Goal: Task Accomplishment & Management: Manage account settings

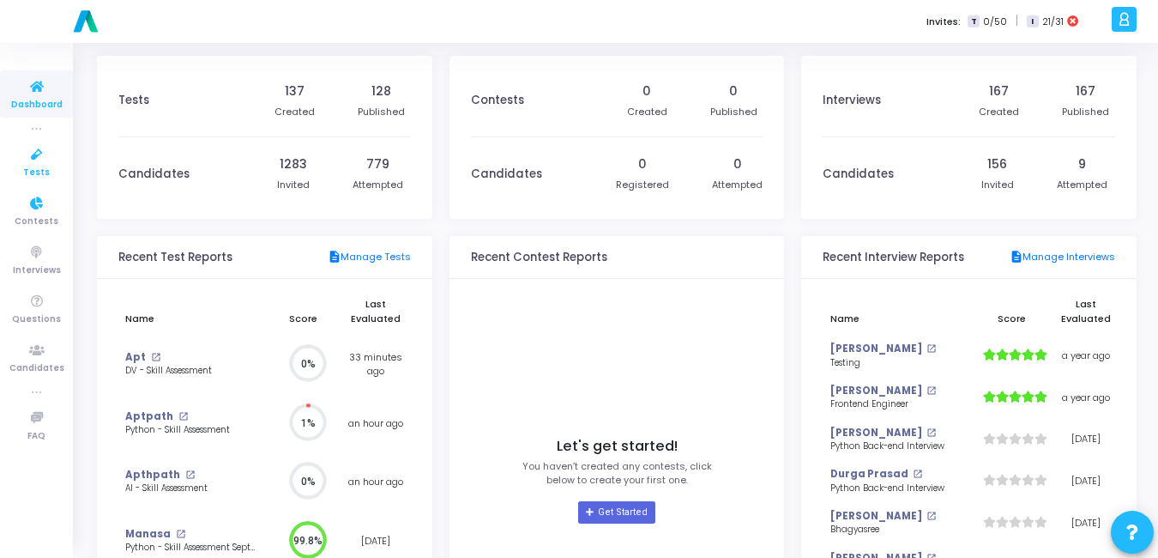
click at [46, 167] on span "Tests" at bounding box center [36, 173] width 27 height 15
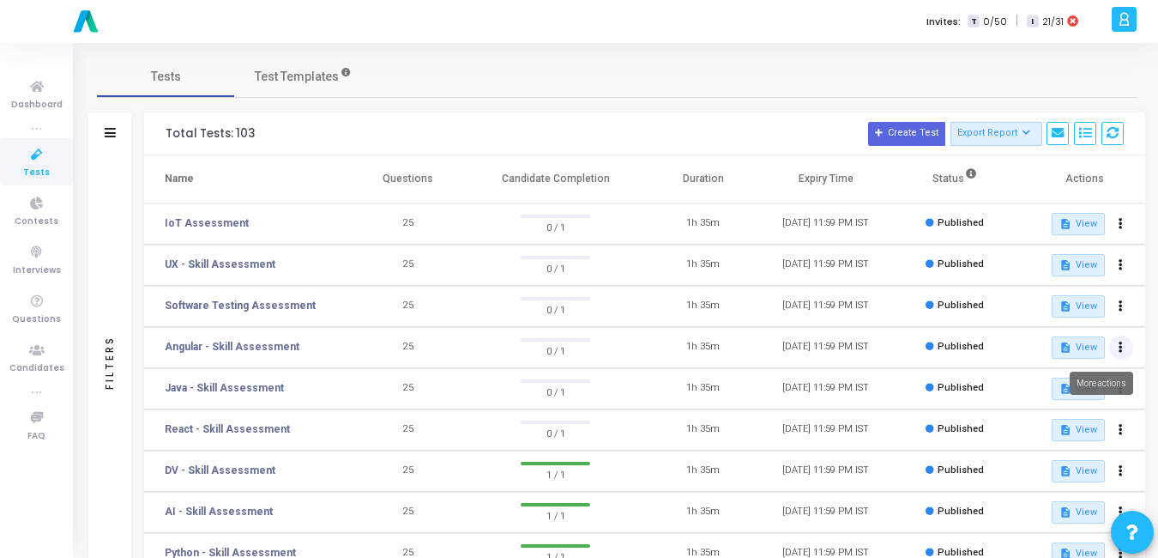
click at [1117, 347] on button at bounding box center [1121, 347] width 24 height 24
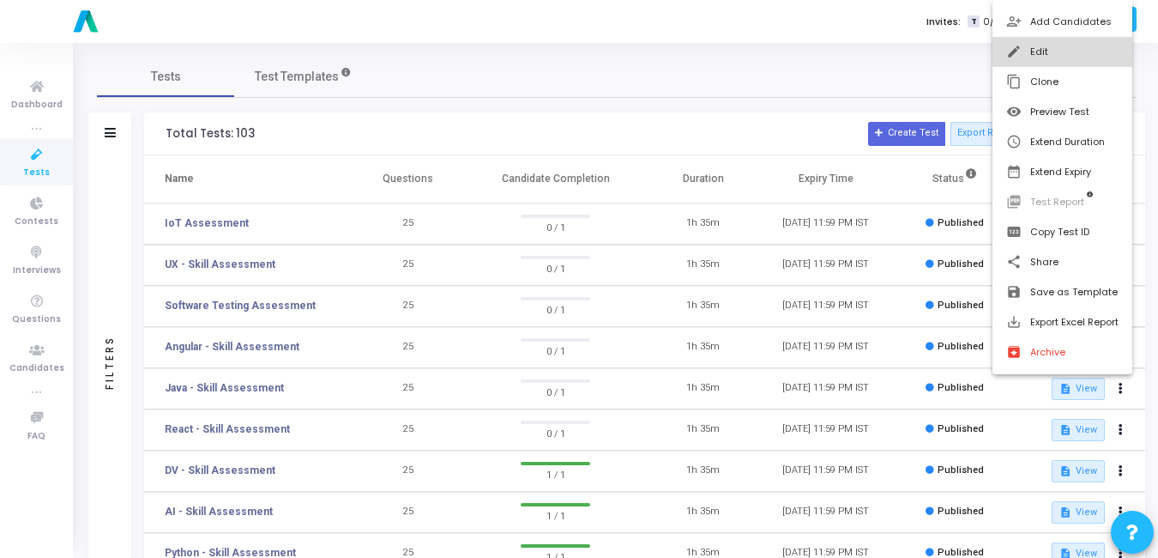
click at [1043, 45] on button "edit Edit" at bounding box center [1063, 52] width 140 height 30
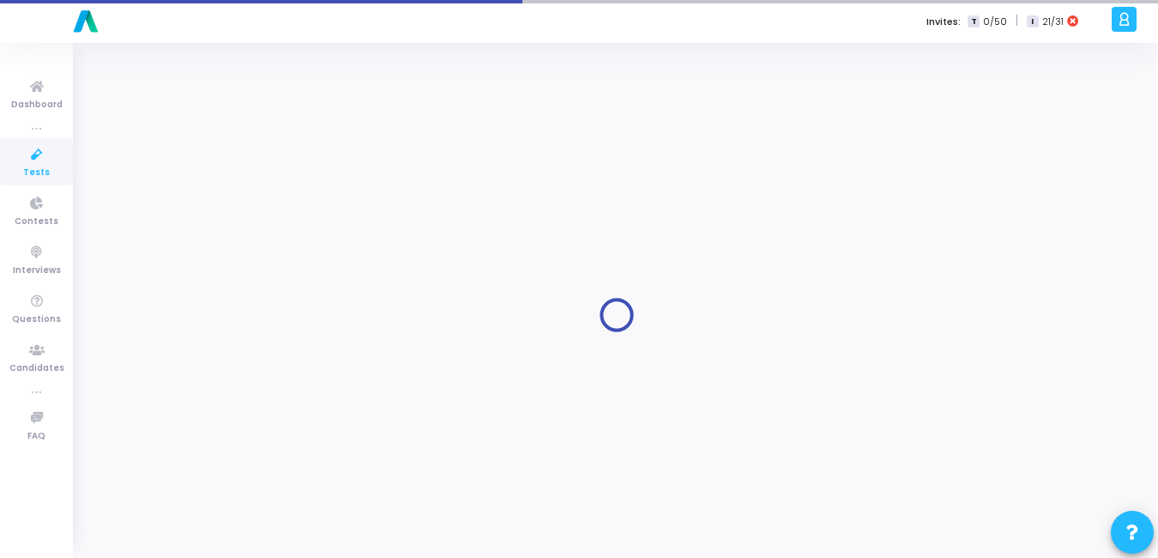
type input "Angular - Skill Assessment"
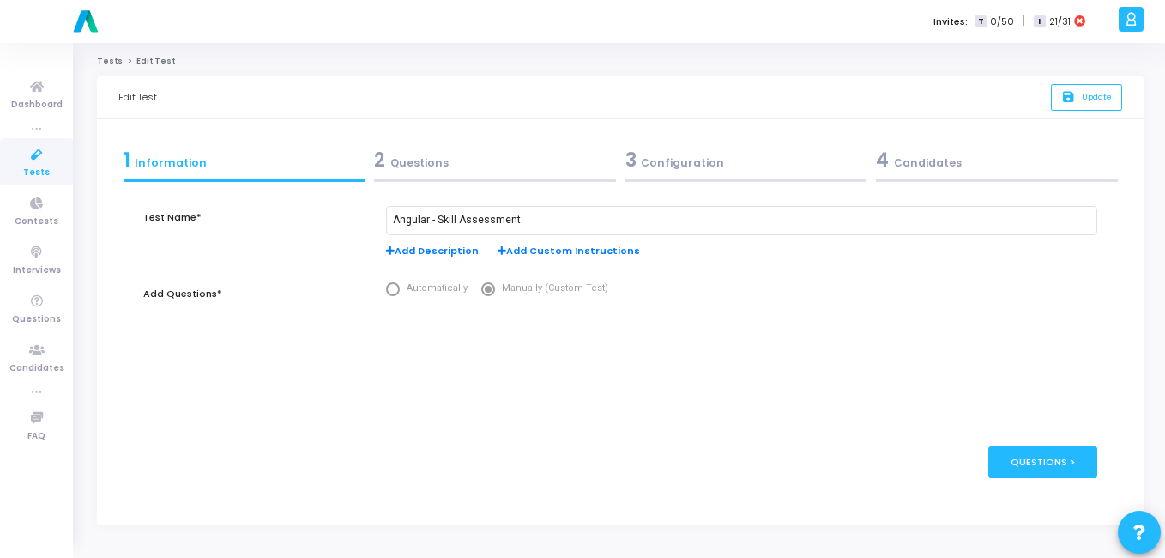
click at [680, 171] on div "3 Configuration" at bounding box center [746, 160] width 242 height 28
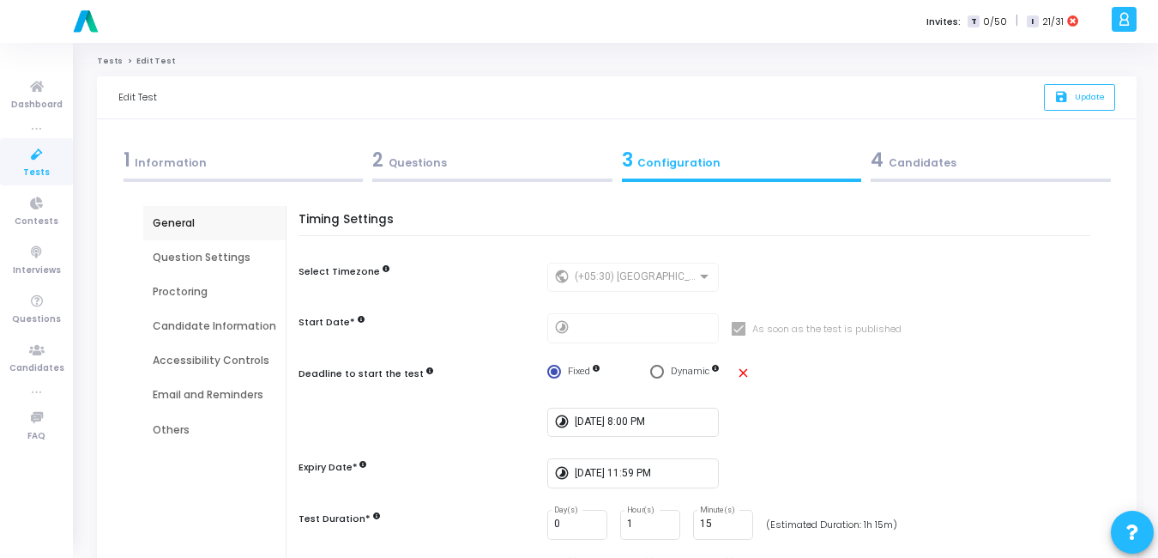
click at [198, 387] on div "Email and Reminders" at bounding box center [215, 394] width 124 height 15
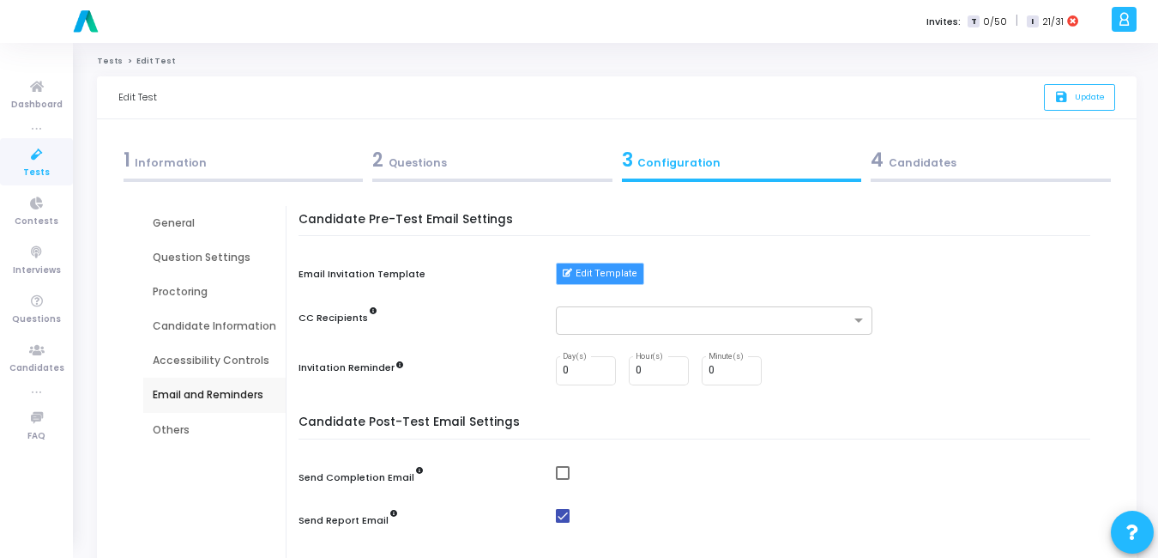
click at [605, 279] on button "Edit Template" at bounding box center [600, 274] width 88 height 22
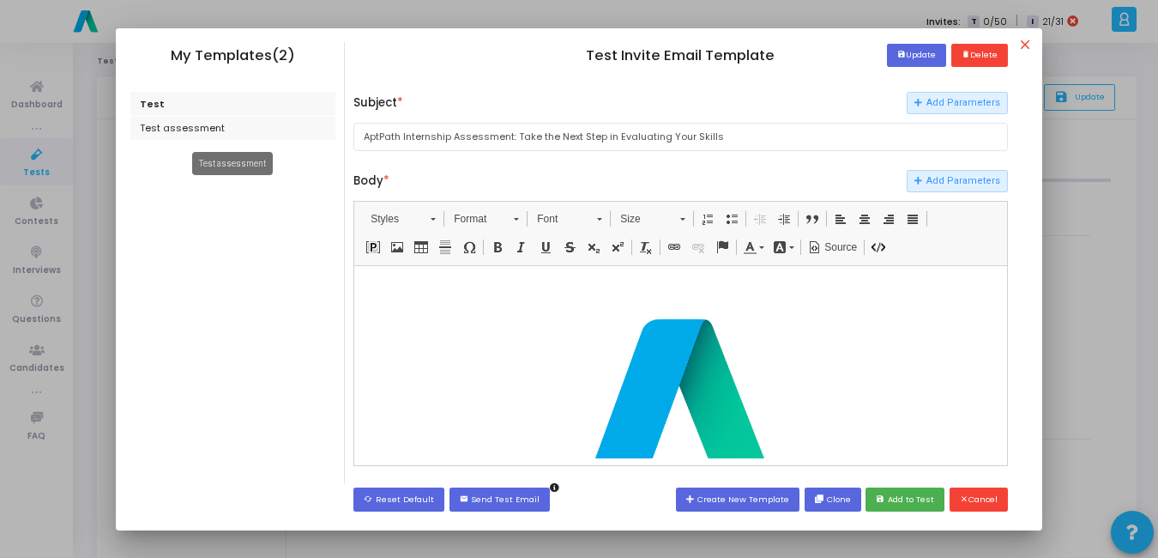
click at [147, 131] on div "Test assessment" at bounding box center [233, 129] width 206 height 24
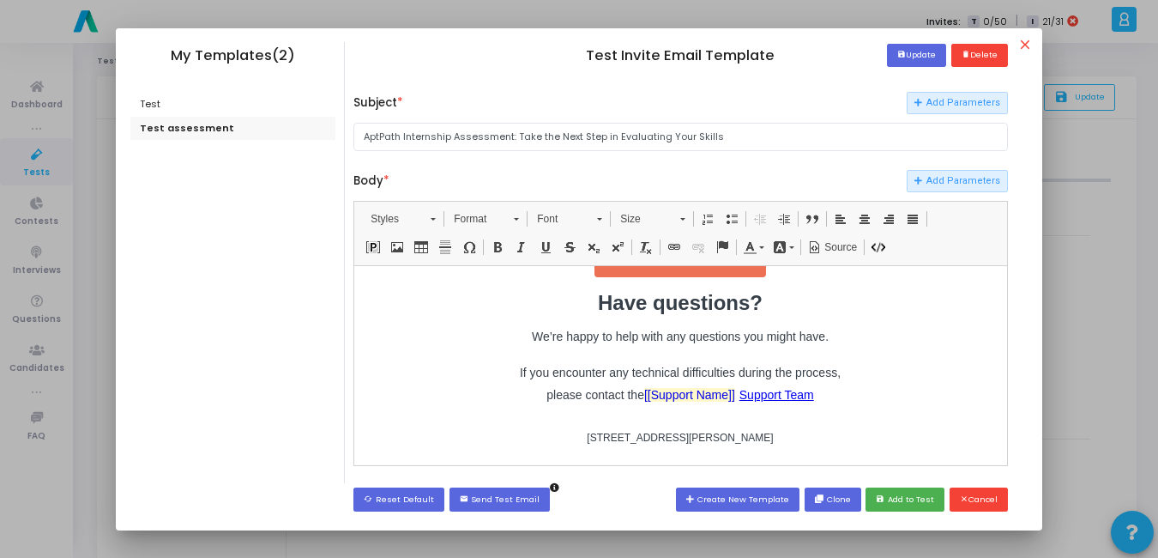
scroll to position [631, 0]
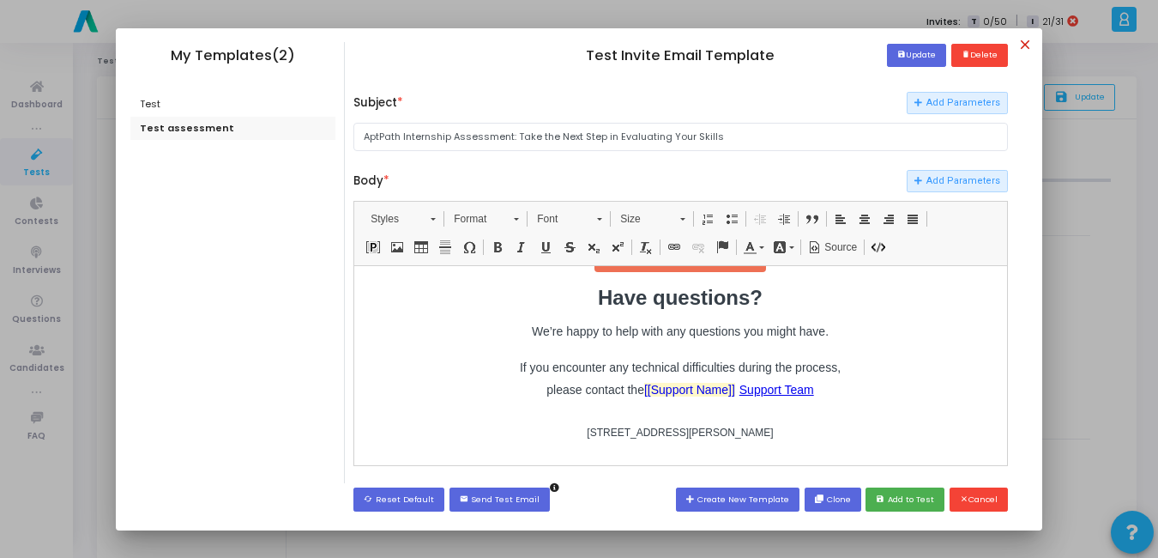
click at [1027, 39] on mat-icon "close" at bounding box center [1027, 47] width 21 height 21
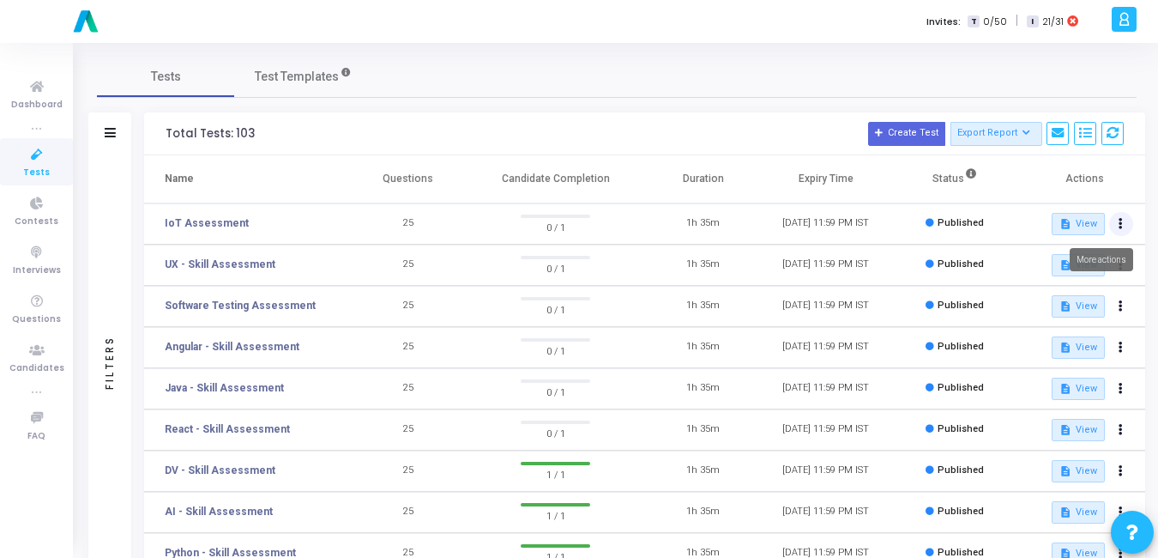
click at [1119, 222] on icon at bounding box center [1121, 224] width 4 height 9
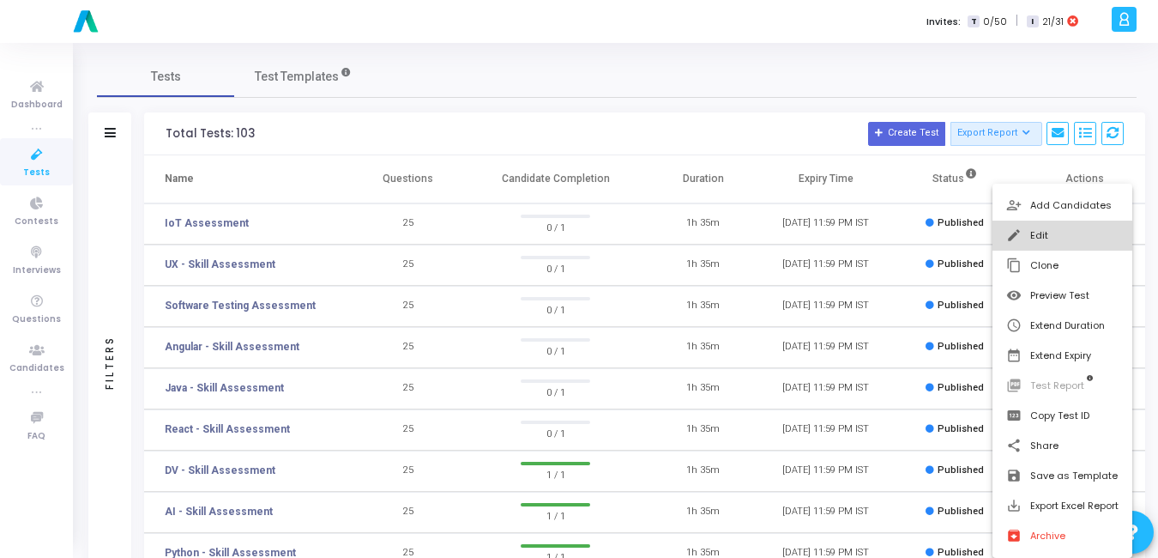
click at [1029, 236] on button "edit Edit" at bounding box center [1063, 235] width 140 height 30
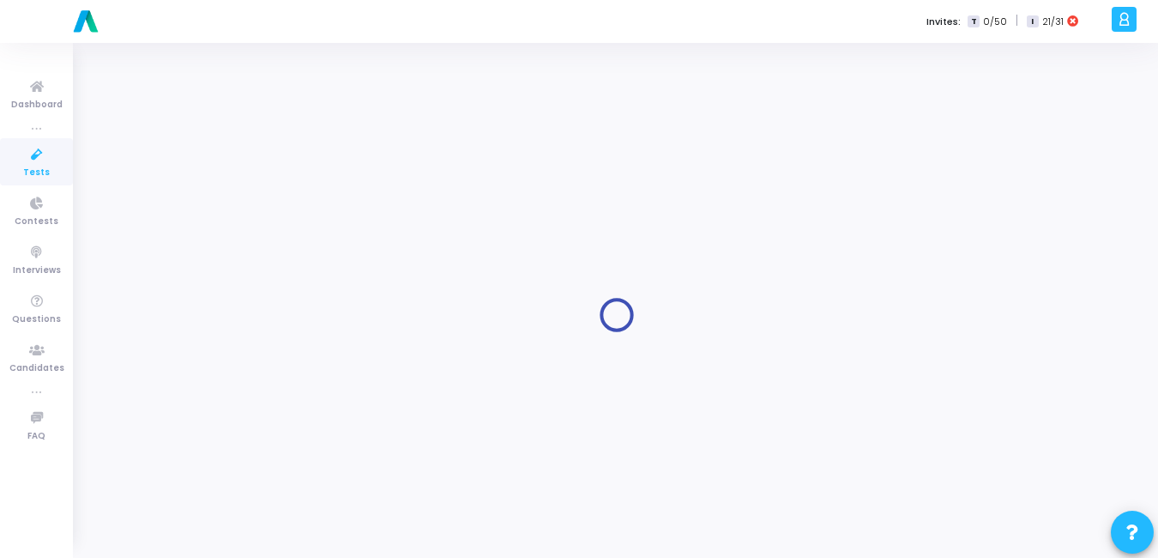
type input "IoT Assessment"
radio input "true"
type input "[DATE] 11:59 PM"
type input "1"
type input "15"
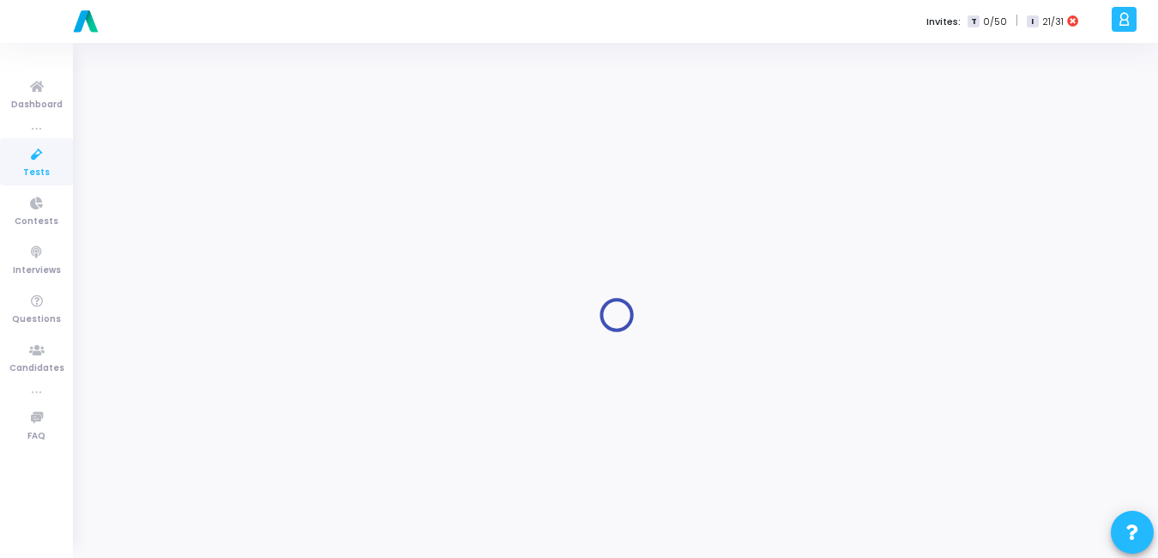
type input "50"
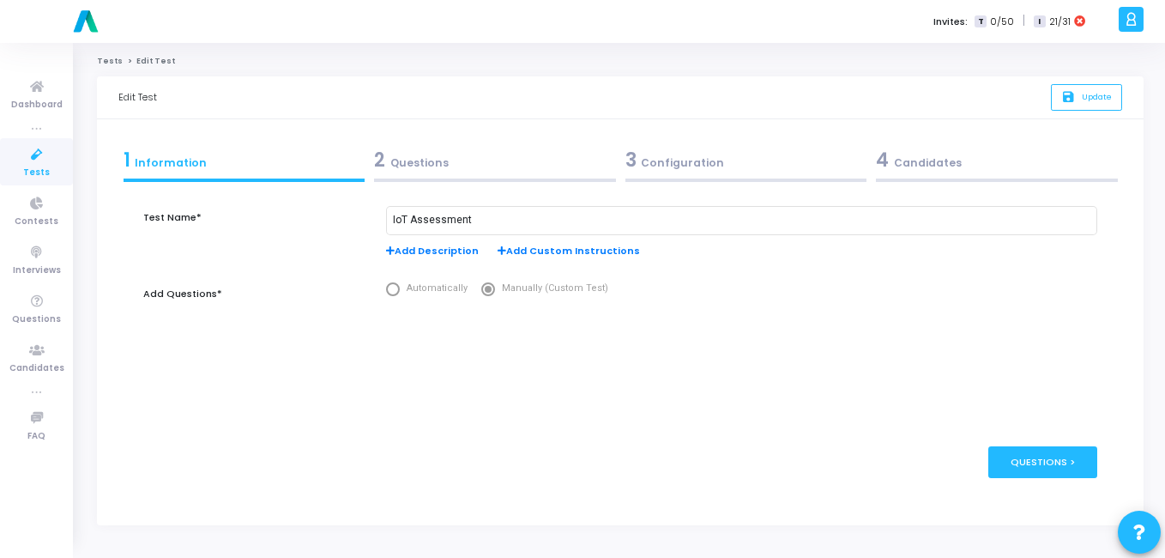
click at [682, 168] on div "3 Configuration" at bounding box center [746, 160] width 242 height 28
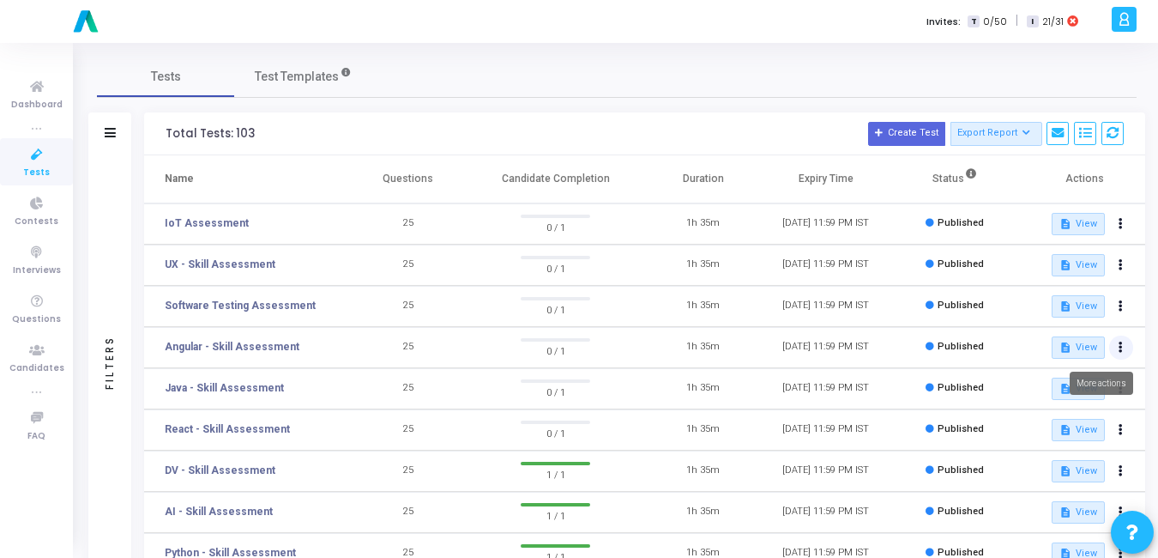
click at [1110, 347] on button at bounding box center [1121, 347] width 24 height 24
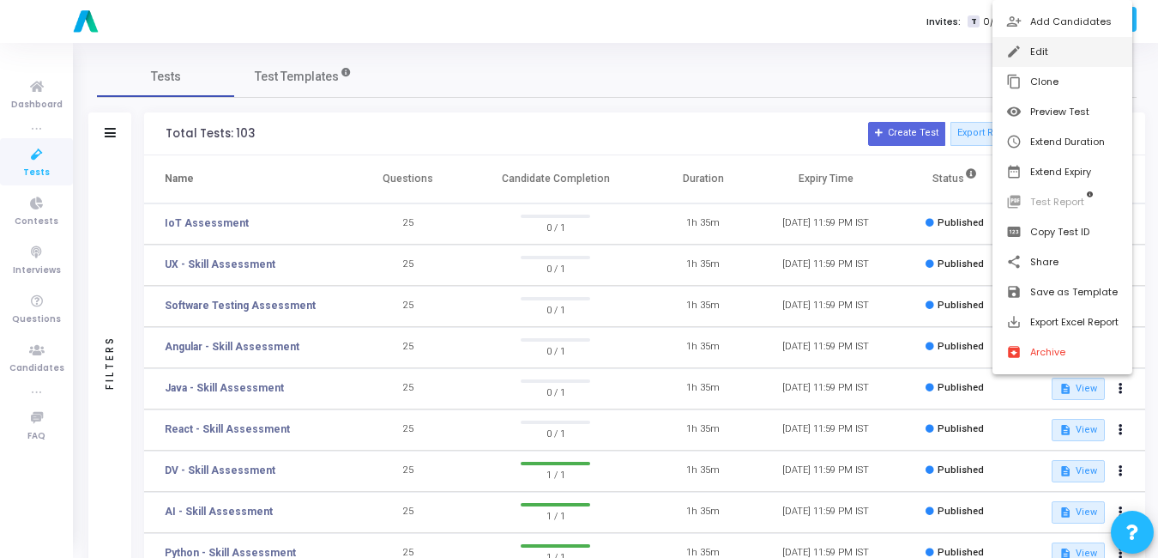
click at [1017, 48] on mat-icon "edit" at bounding box center [1014, 52] width 17 height 17
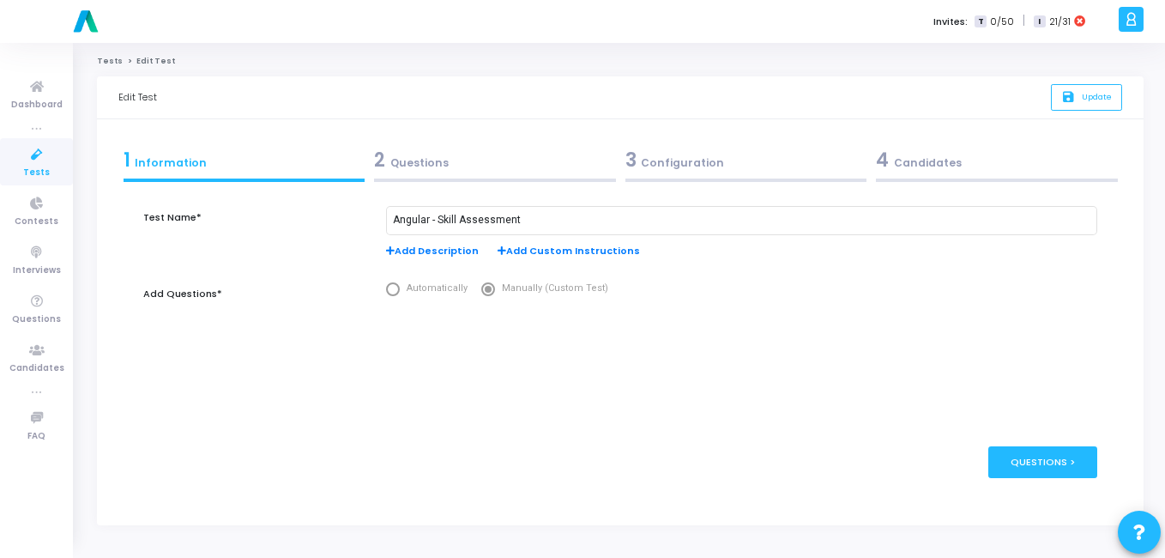
click at [709, 160] on div "3 Configuration" at bounding box center [746, 160] width 242 height 28
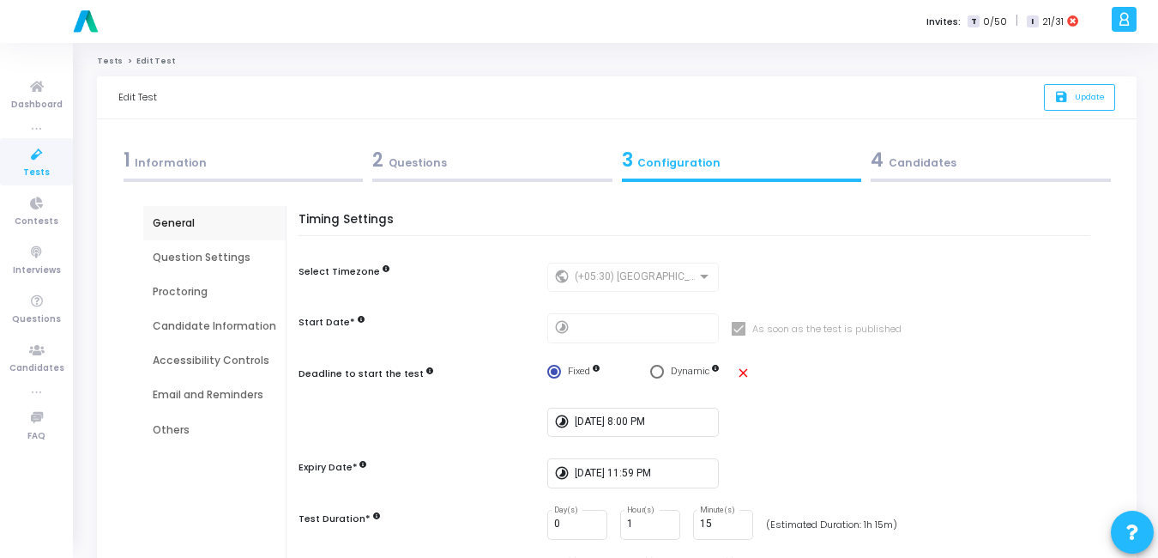
click at [207, 401] on div "Email and Reminders" at bounding box center [215, 394] width 124 height 15
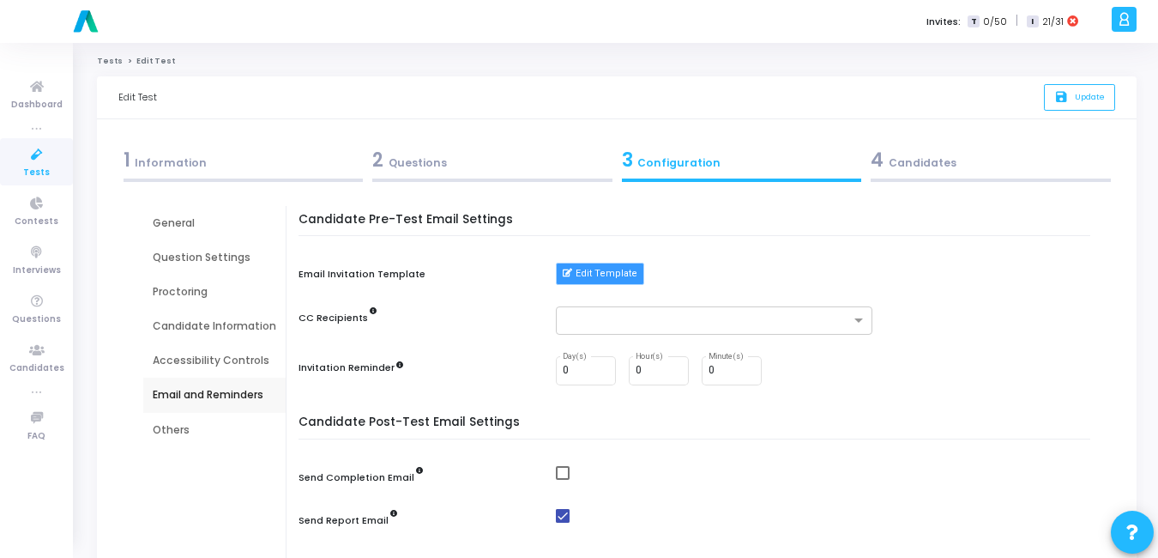
click at [598, 281] on button "Edit Template" at bounding box center [600, 274] width 88 height 22
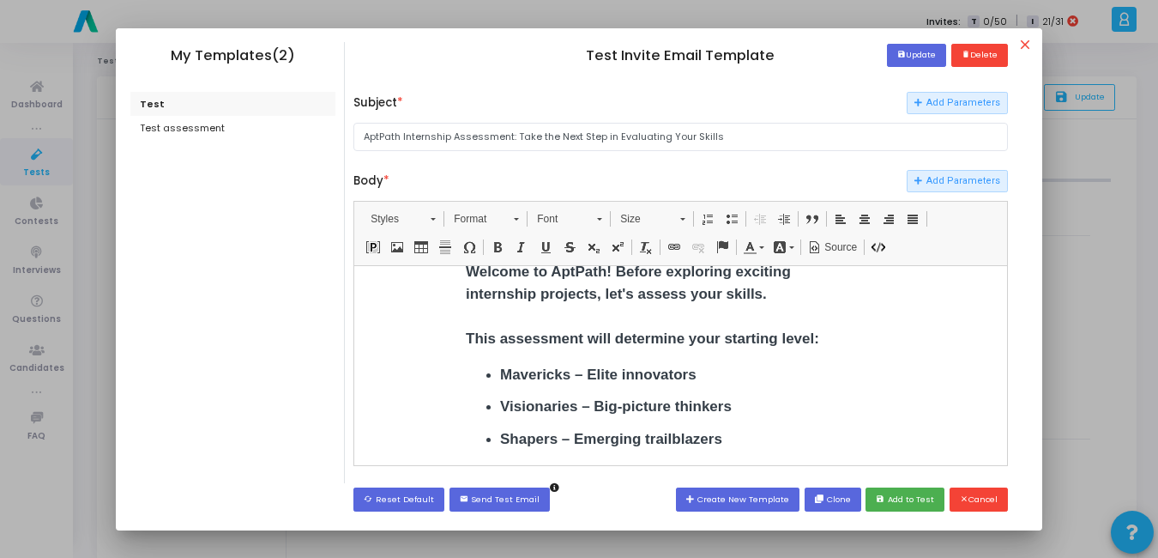
scroll to position [293, 0]
click at [904, 498] on button "save Add to Test" at bounding box center [905, 498] width 79 height 23
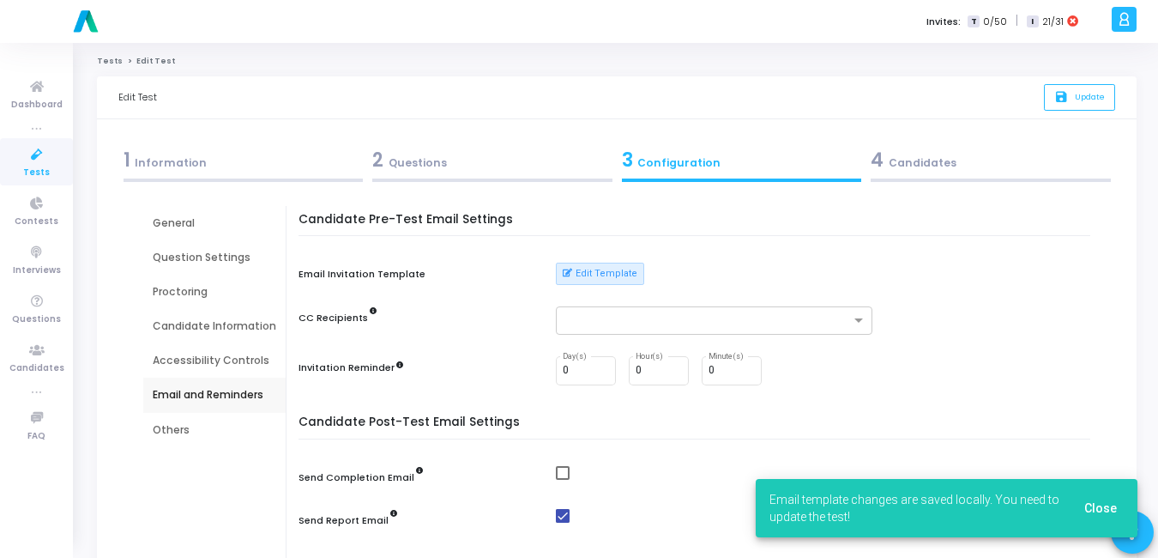
click at [1113, 510] on span "Close" at bounding box center [1100, 508] width 33 height 14
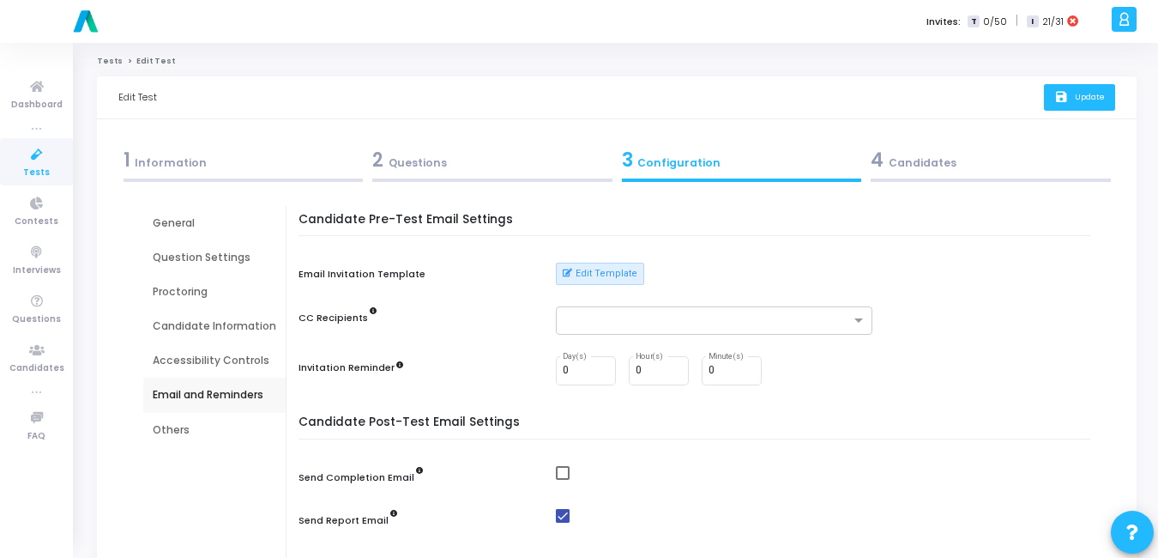
click at [1091, 102] on span "Update" at bounding box center [1090, 96] width 30 height 11
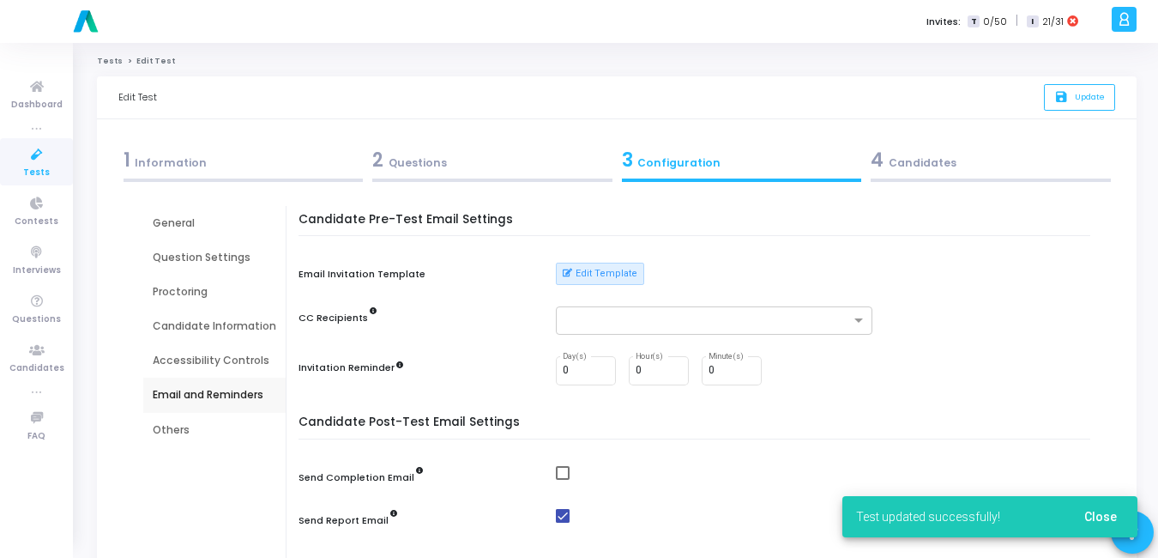
click at [24, 177] on link "Tests" at bounding box center [36, 161] width 73 height 47
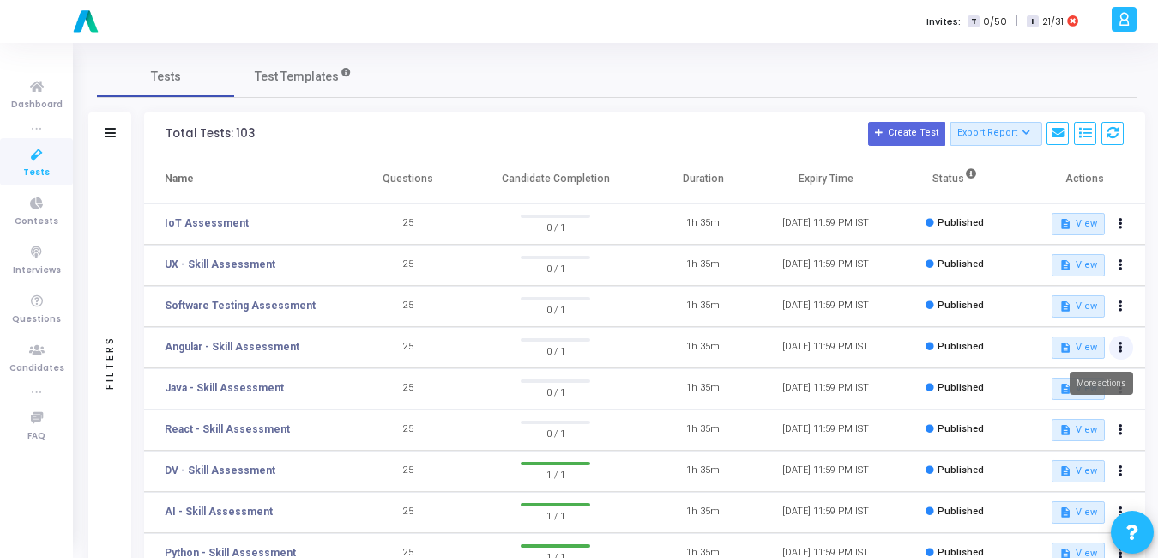
click at [1119, 346] on icon at bounding box center [1121, 347] width 4 height 9
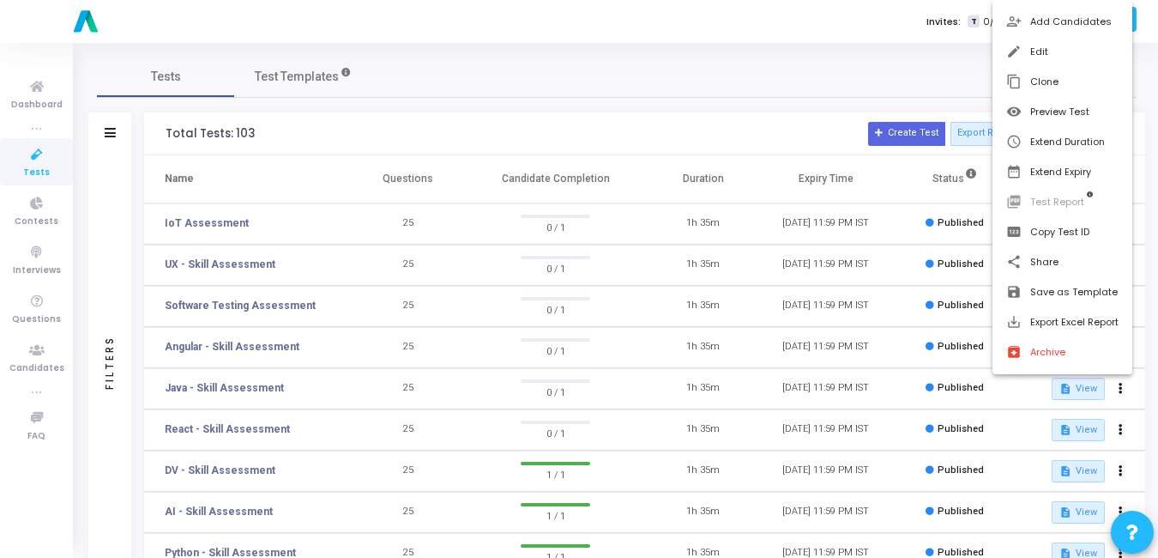
click at [836, 65] on div at bounding box center [579, 279] width 1158 height 558
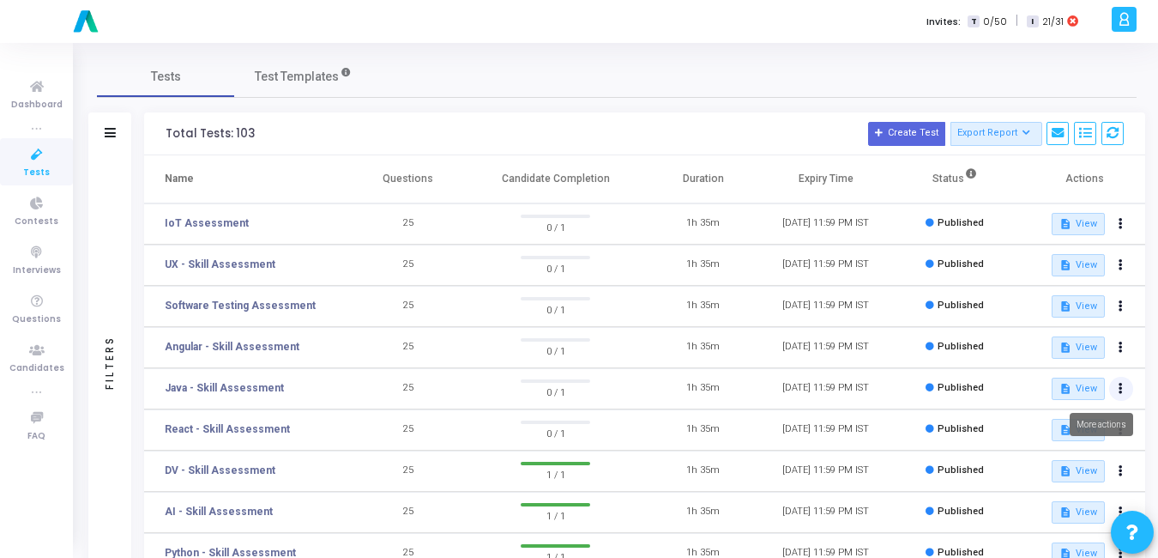
click at [1119, 384] on icon at bounding box center [1121, 388] width 4 height 9
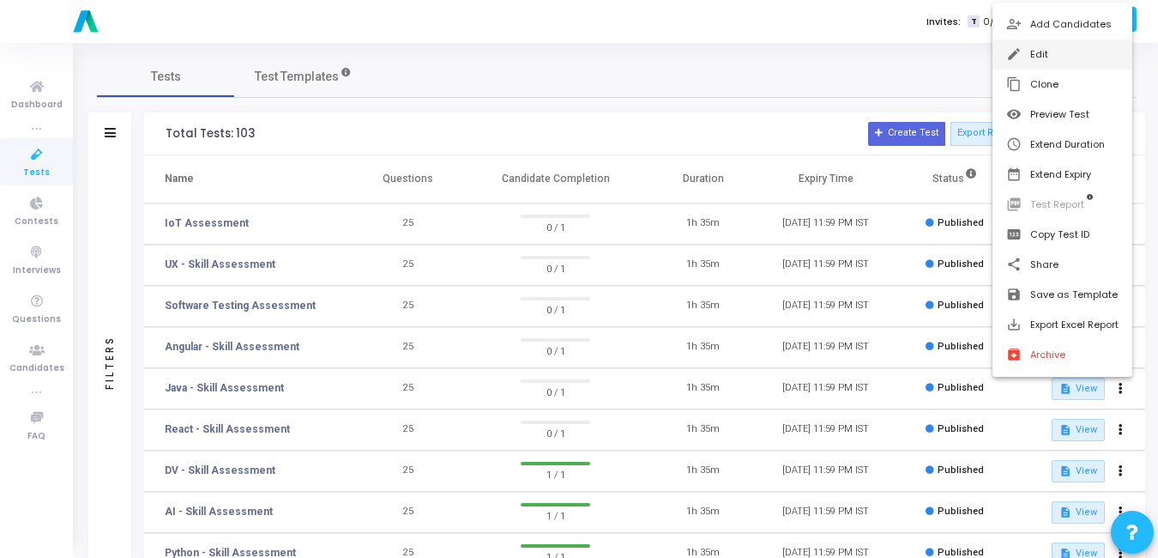
click at [1039, 43] on button "edit Edit" at bounding box center [1063, 54] width 140 height 30
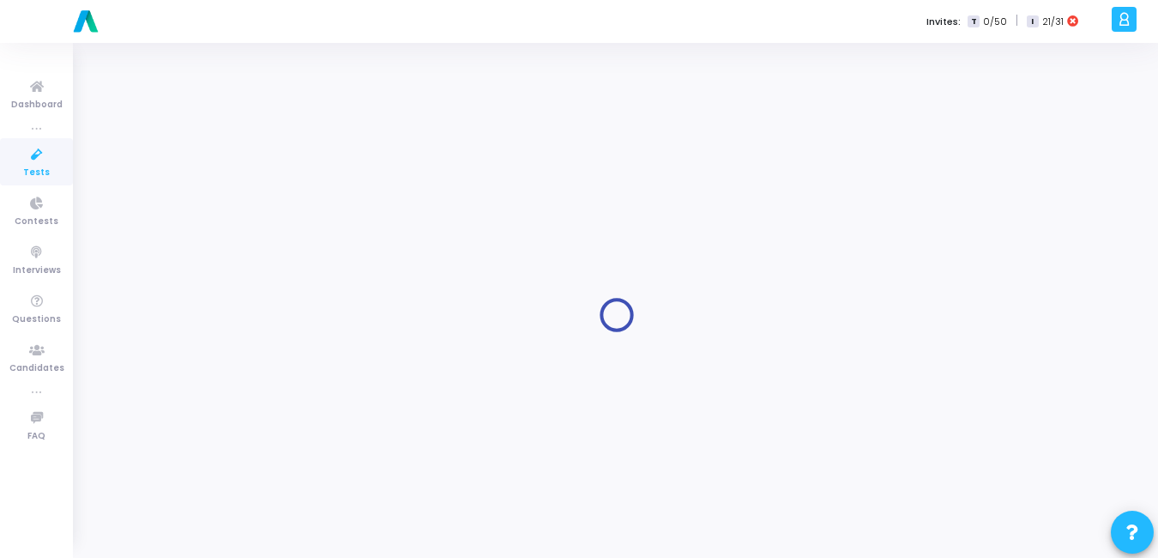
type input "Java - Skill Assessment"
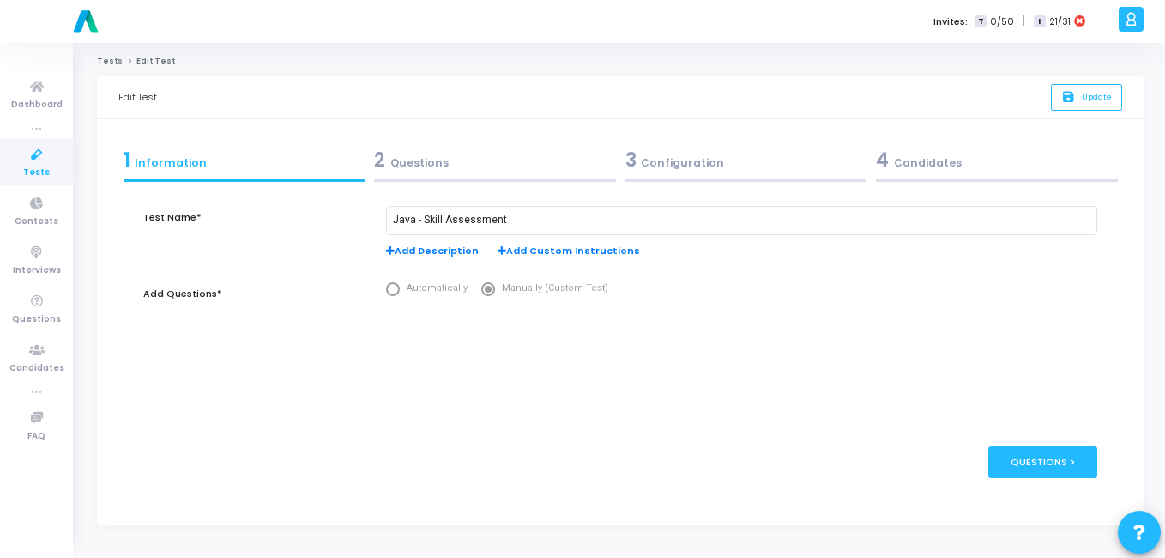
click at [669, 177] on div "3 Configuration" at bounding box center [745, 164] width 251 height 46
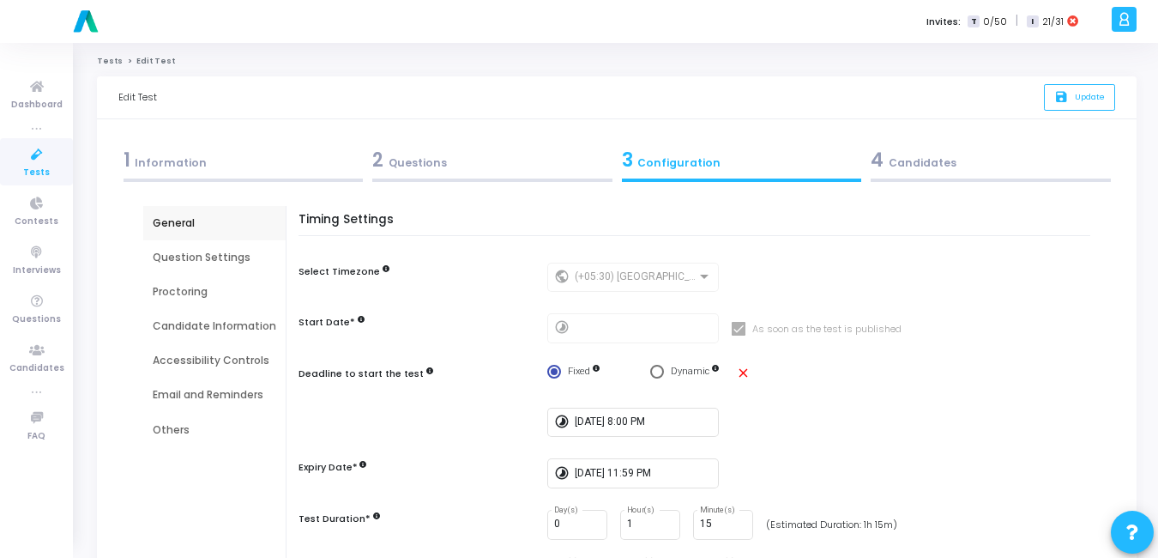
click at [154, 393] on div "Email and Reminders" at bounding box center [215, 394] width 124 height 15
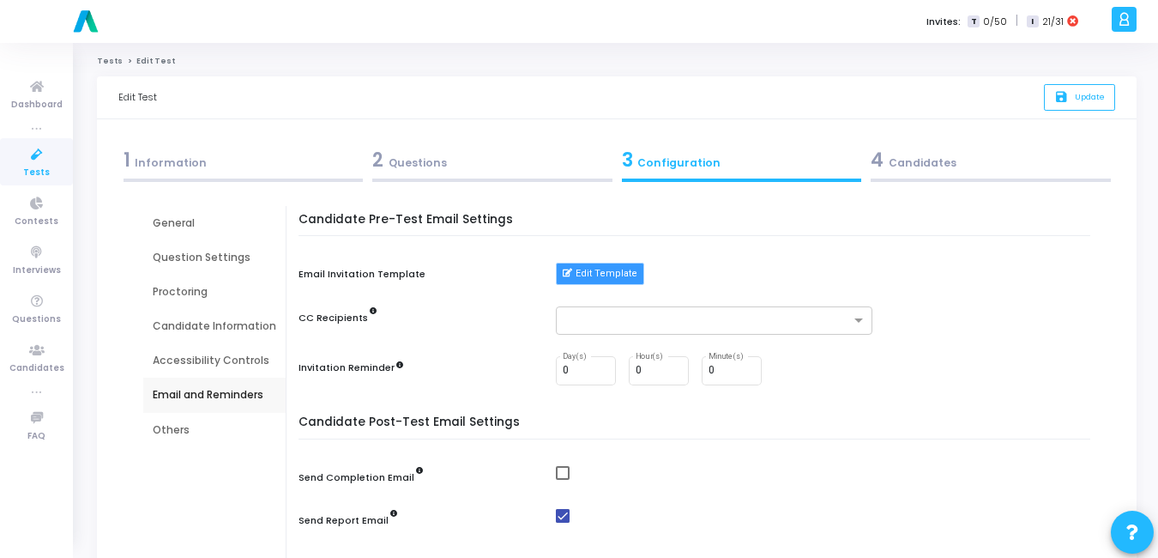
click at [577, 271] on button "Edit Template" at bounding box center [600, 274] width 88 height 22
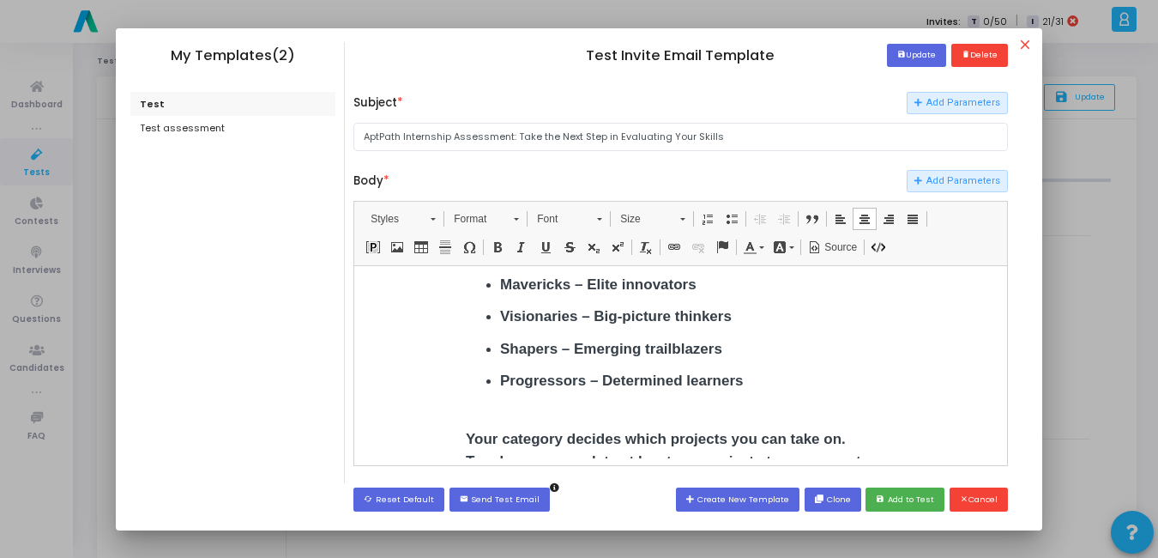
scroll to position [382, 0]
click at [884, 501] on icon "save" at bounding box center [882, 499] width 12 height 9
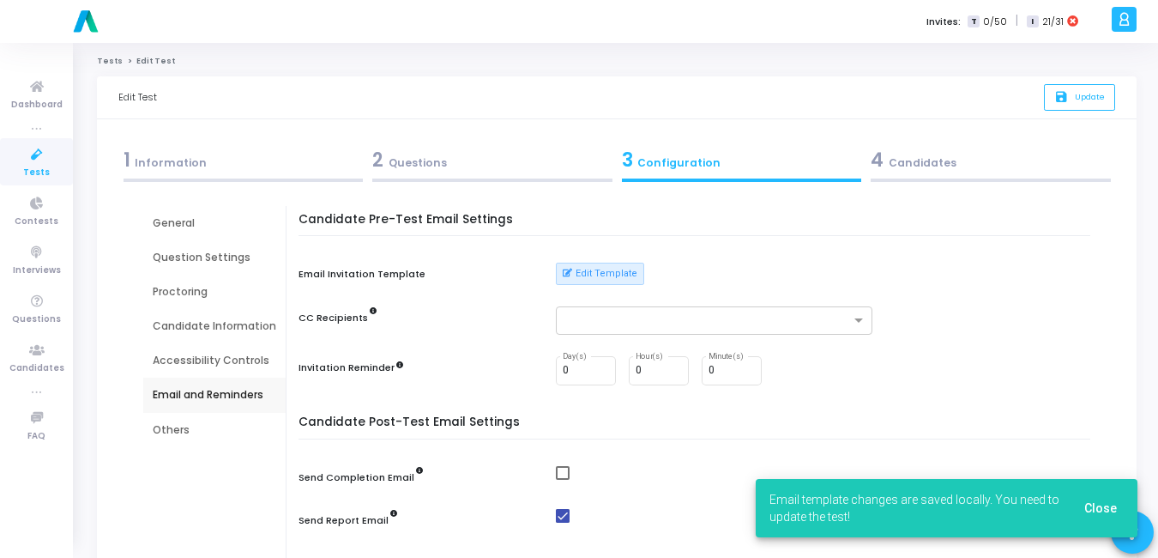
click at [1105, 508] on span "Close" at bounding box center [1100, 508] width 33 height 14
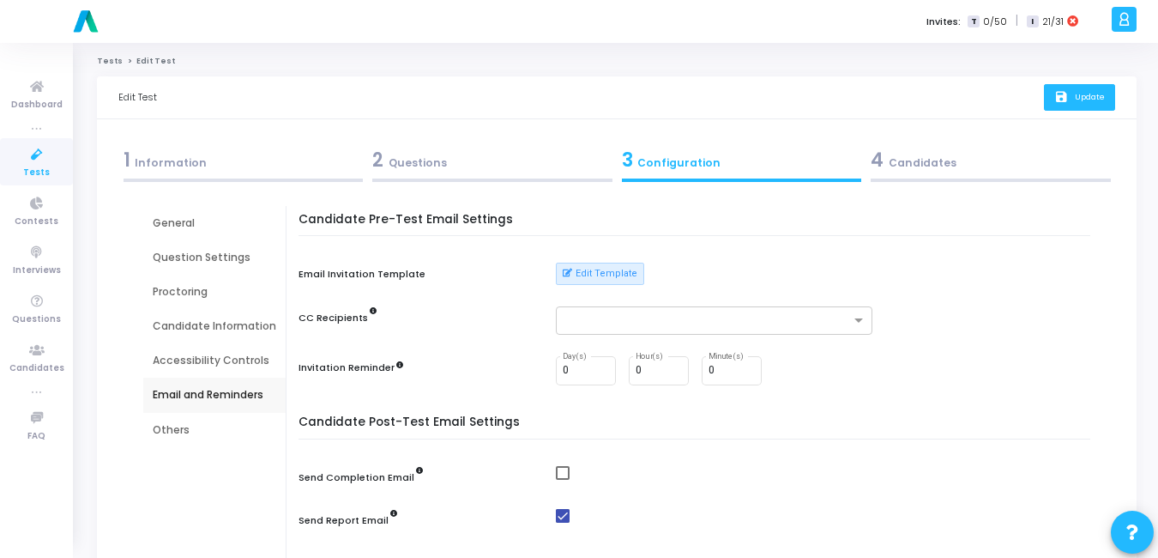
click at [1069, 96] on icon "save" at bounding box center [1063, 97] width 18 height 15
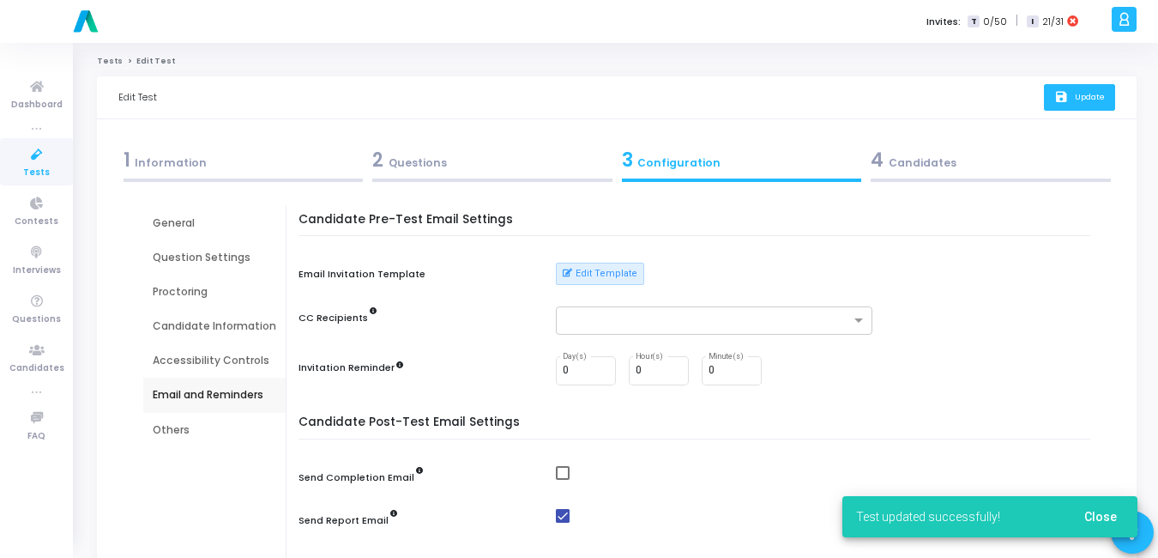
click at [1111, 510] on span "Close" at bounding box center [1100, 517] width 33 height 14
